Goal: Task Accomplishment & Management: Manage account settings

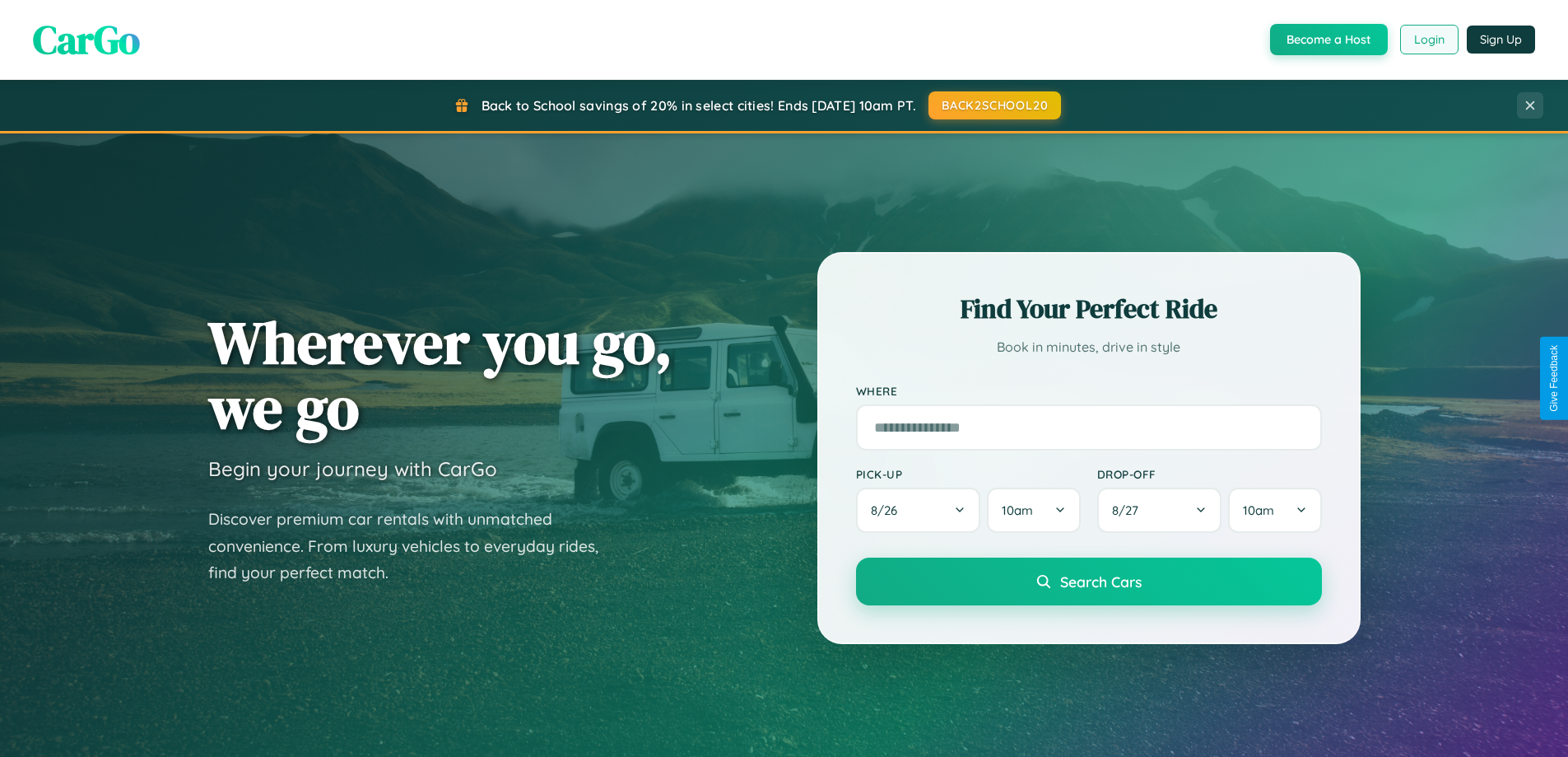
click at [1428, 39] on button "Login" at bounding box center [1429, 39] width 59 height 30
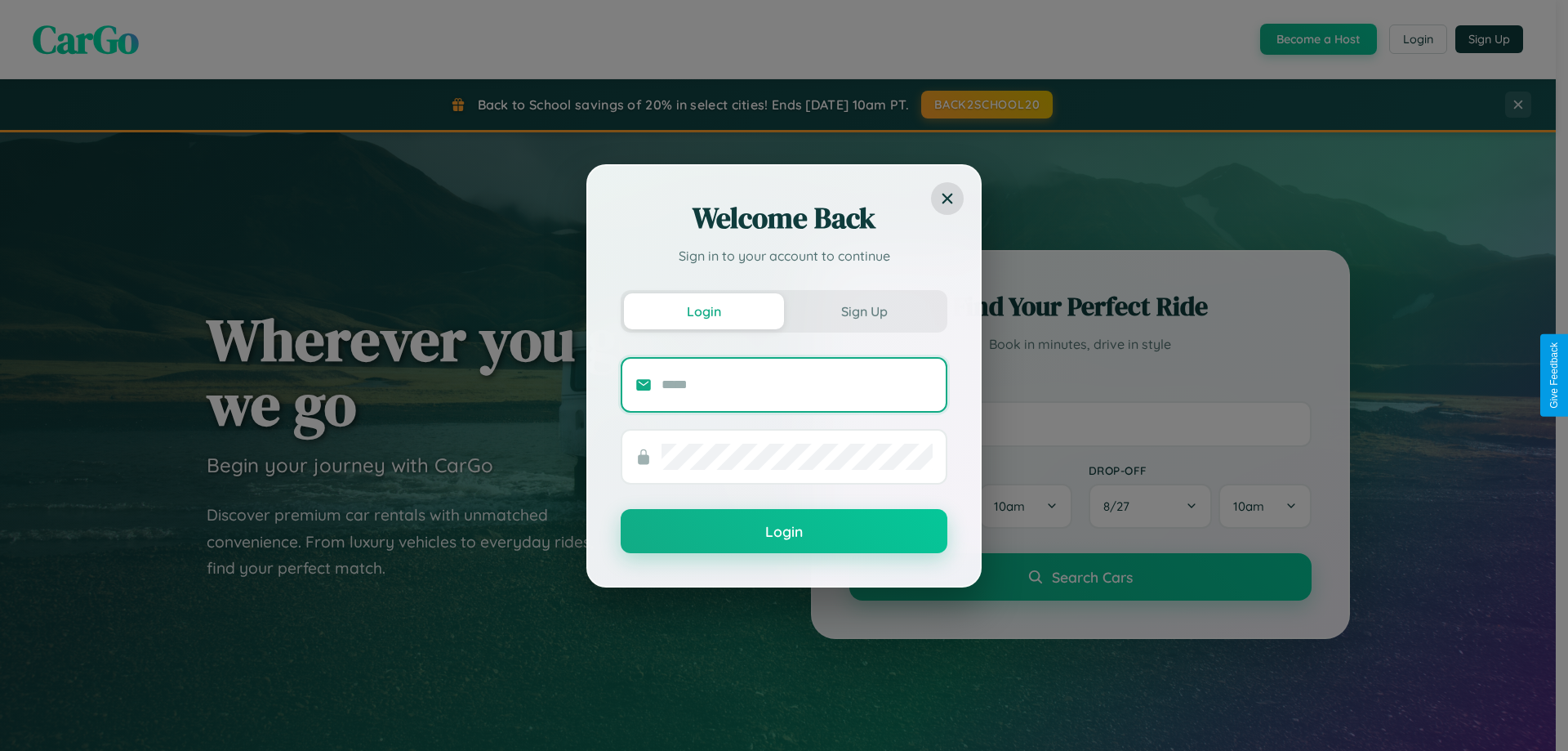
click at [797, 384] on input "text" at bounding box center [796, 384] width 271 height 26
type input "**********"
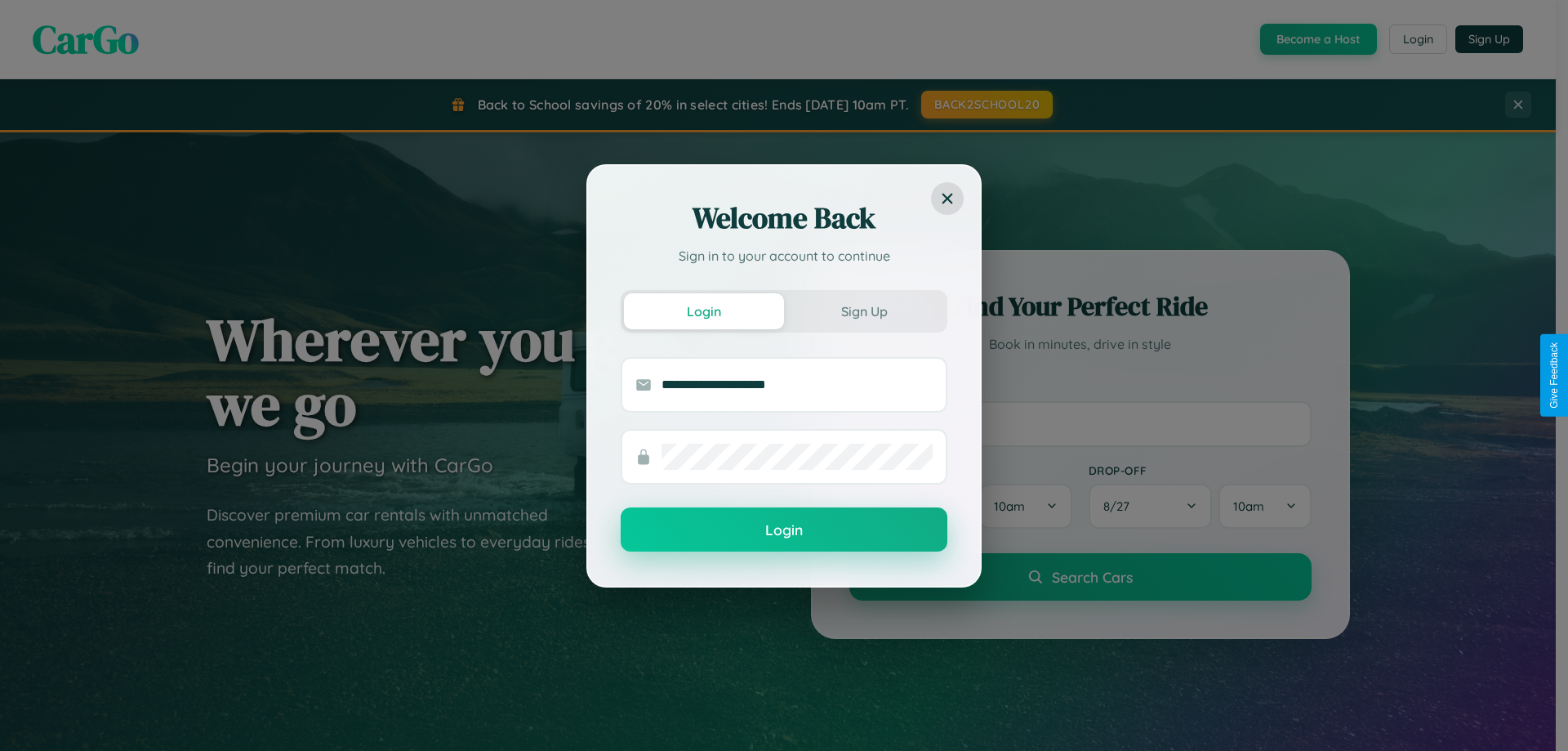
click at [784, 531] on button "Login" at bounding box center [784, 530] width 327 height 44
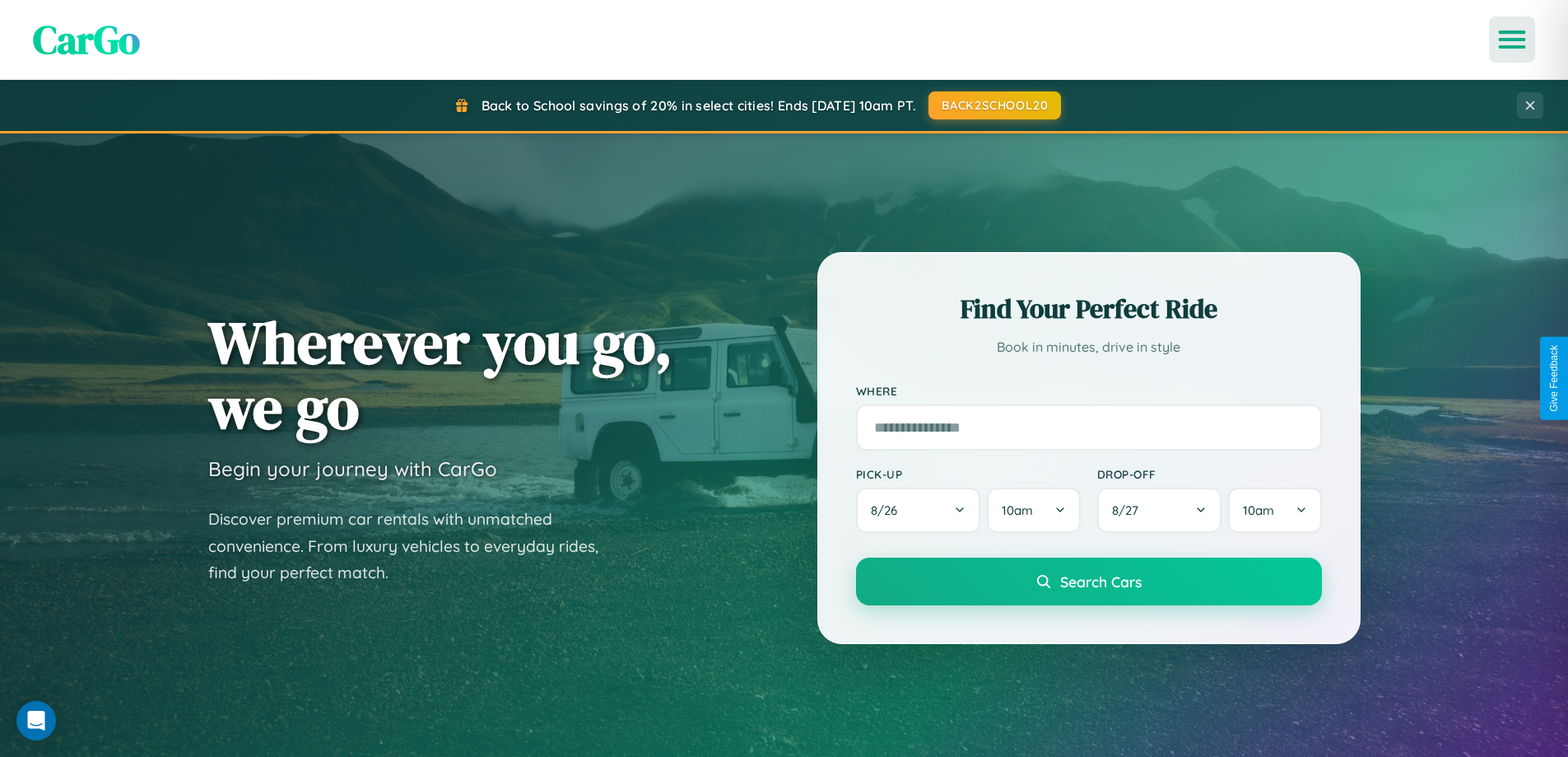
click at [1513, 39] on icon "Open menu" at bounding box center [1513, 39] width 24 height 14
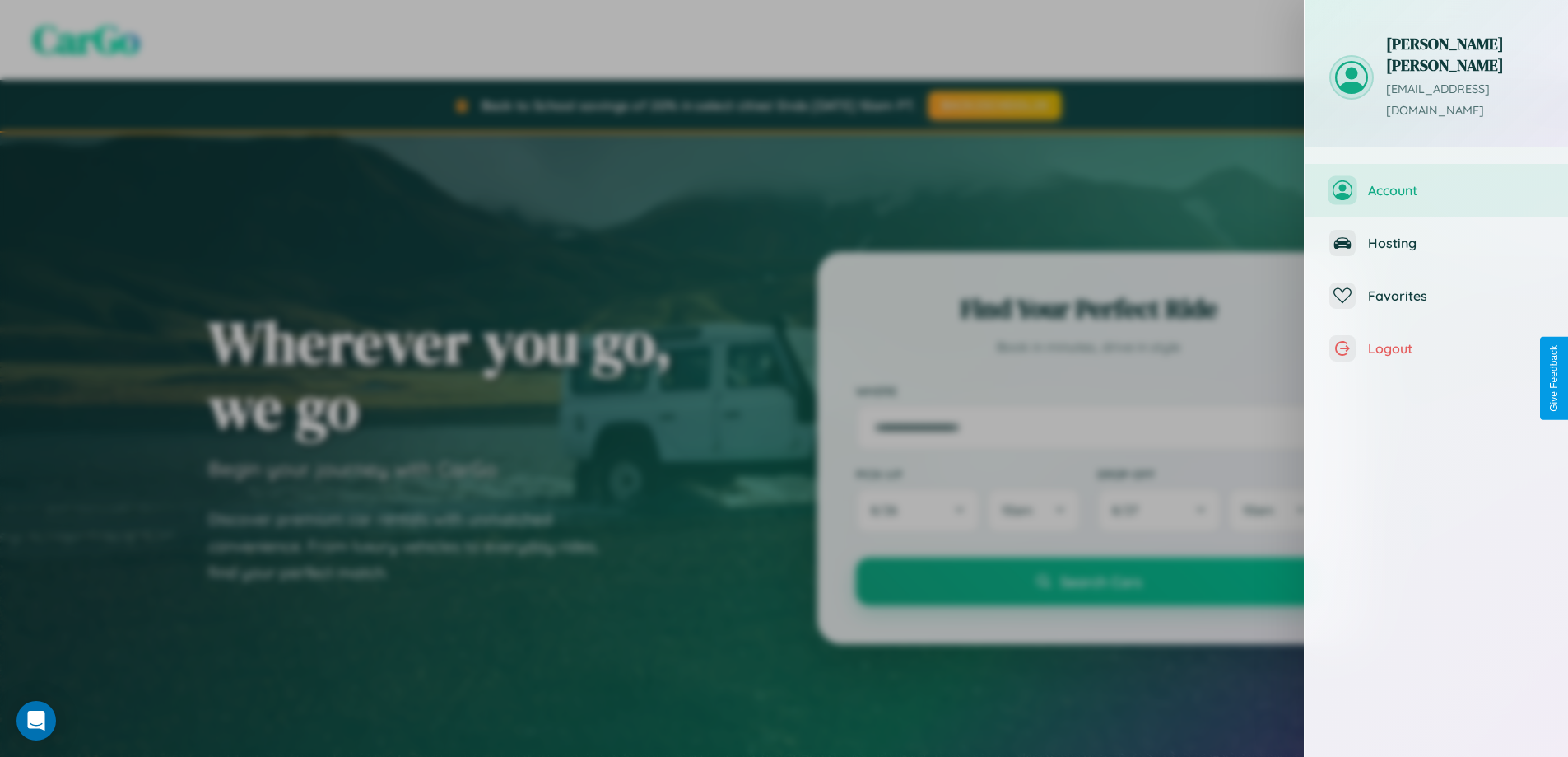
click at [1437, 182] on span "Account" at bounding box center [1456, 190] width 175 height 16
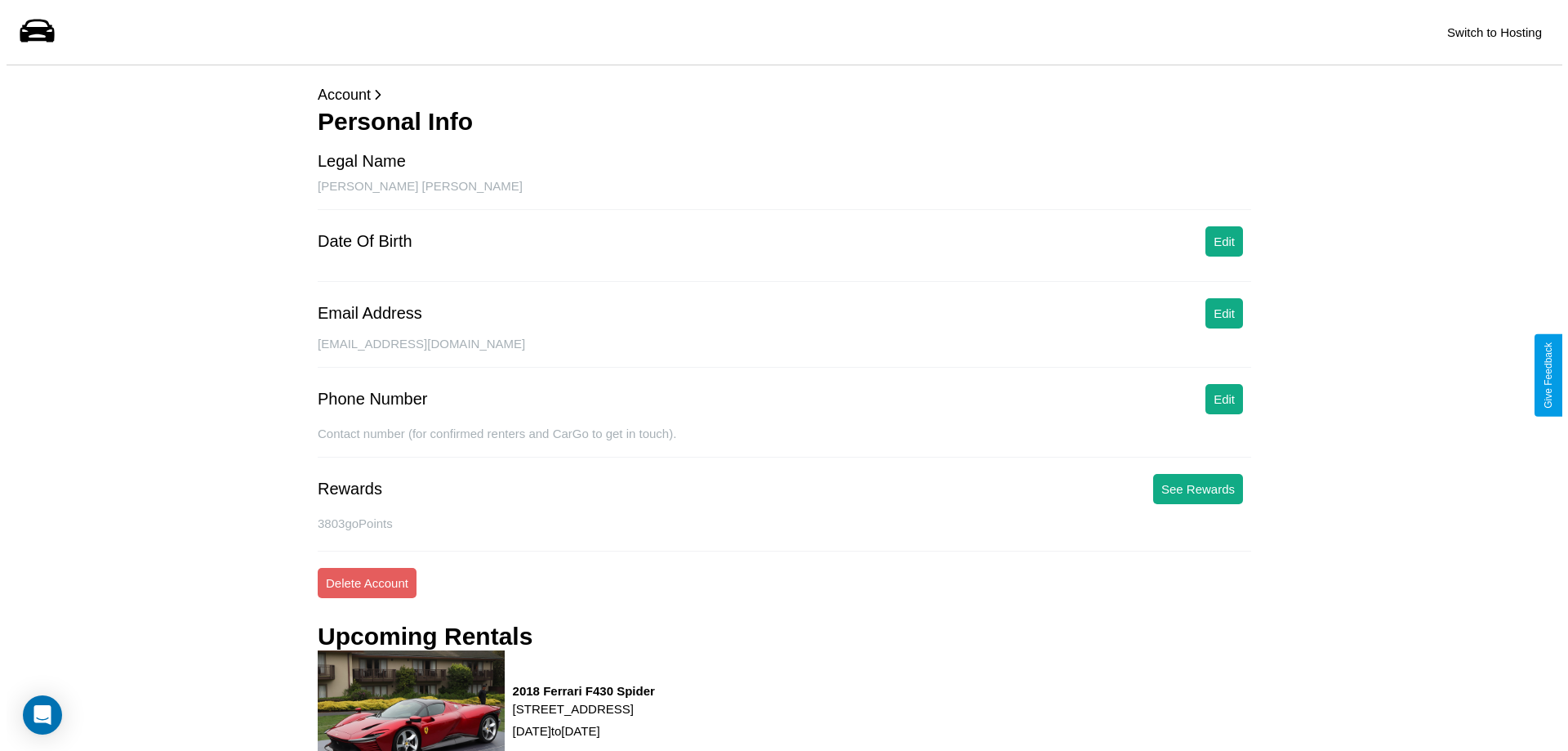
scroll to position [208, 0]
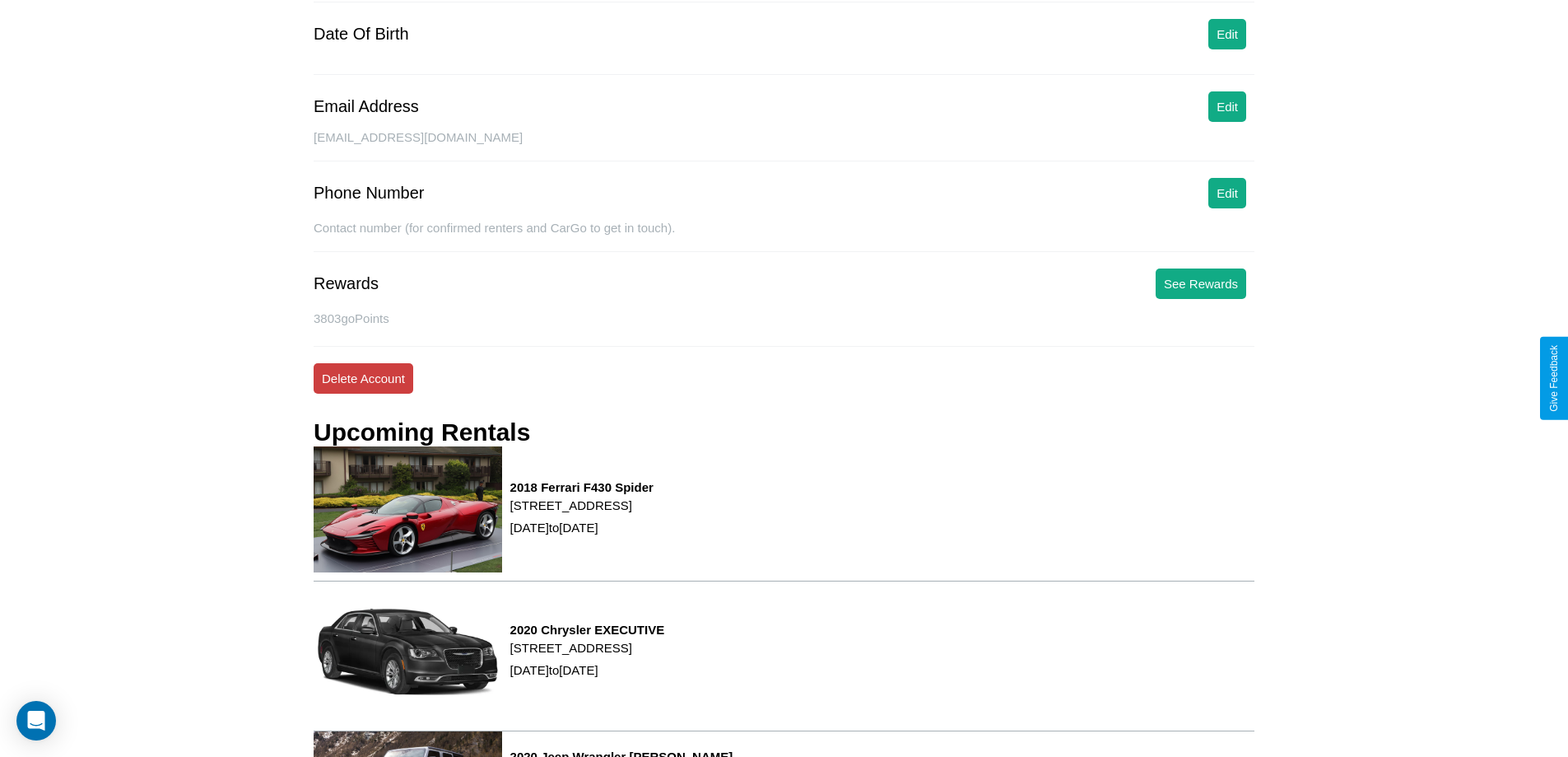
click at [363, 378] on button "Delete Account" at bounding box center [363, 379] width 100 height 31
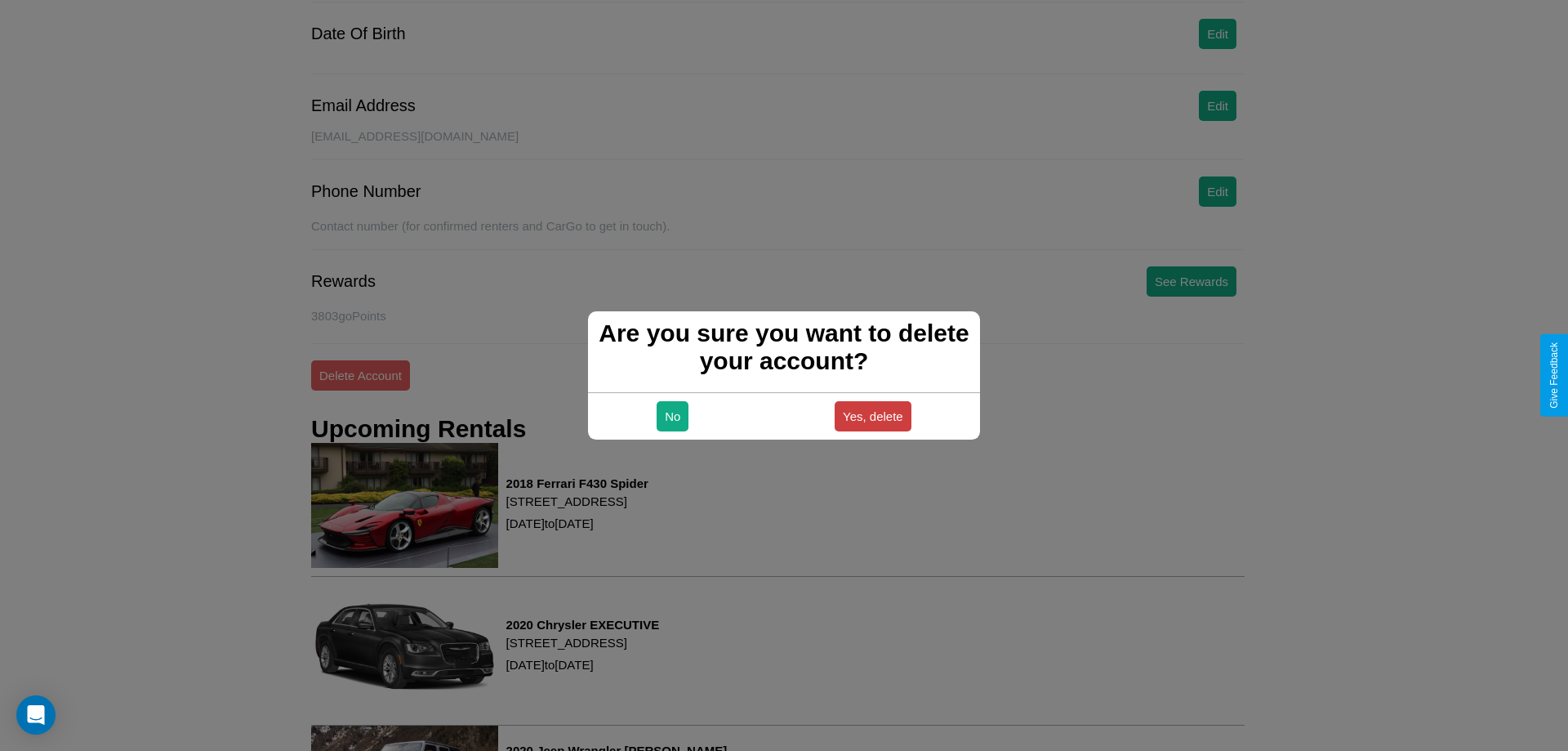
click at [872, 416] on button "Yes, delete" at bounding box center [872, 416] width 77 height 30
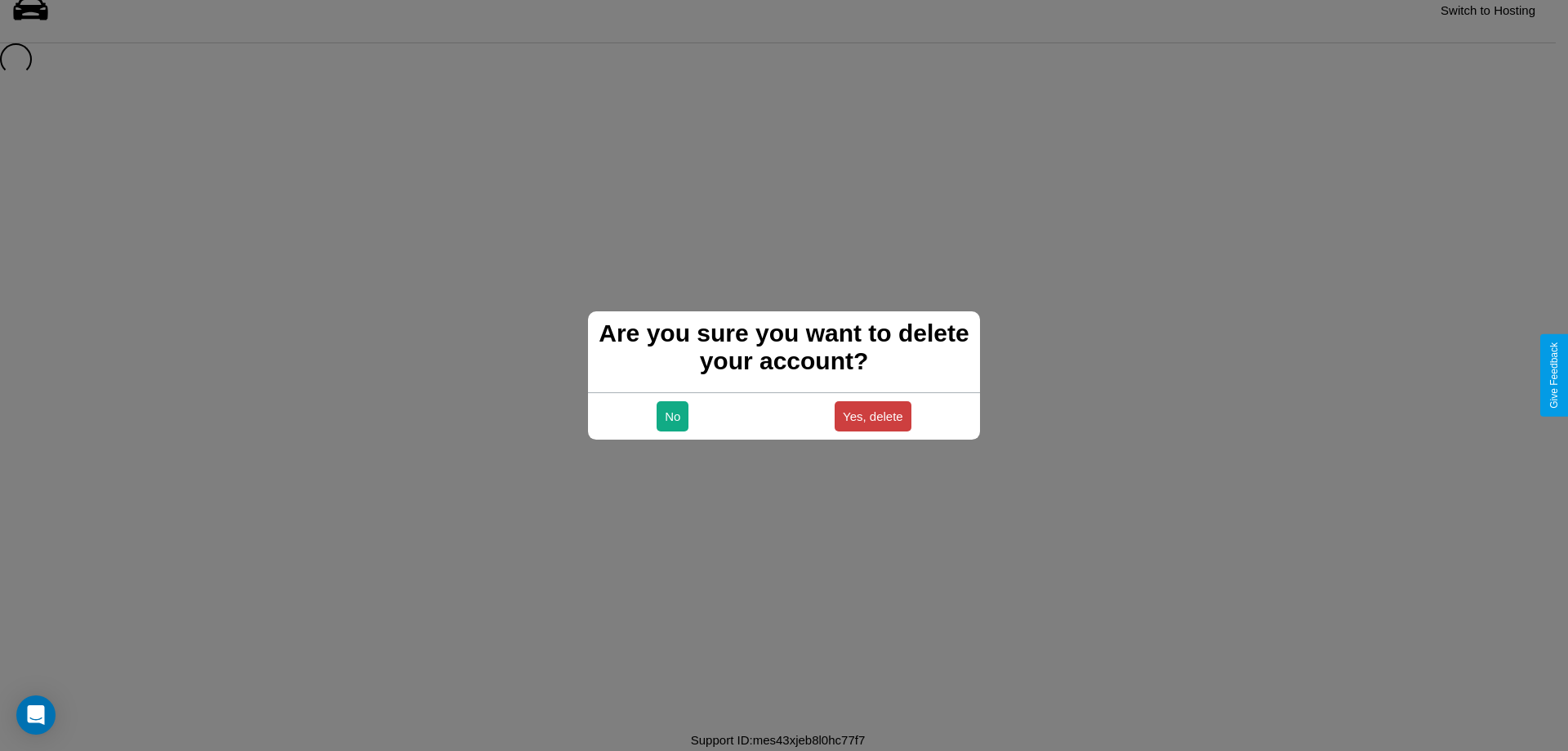
scroll to position [22, 0]
